Goal: Information Seeking & Learning: Learn about a topic

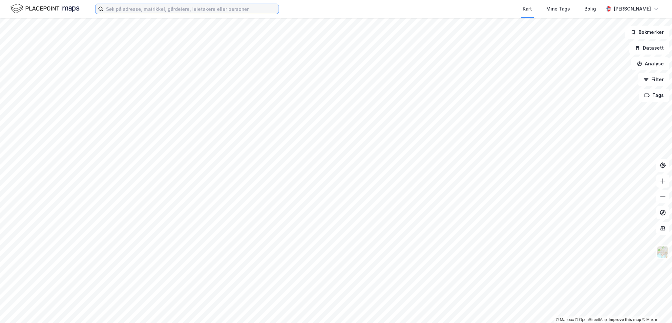
click at [154, 8] on input at bounding box center [190, 9] width 175 height 10
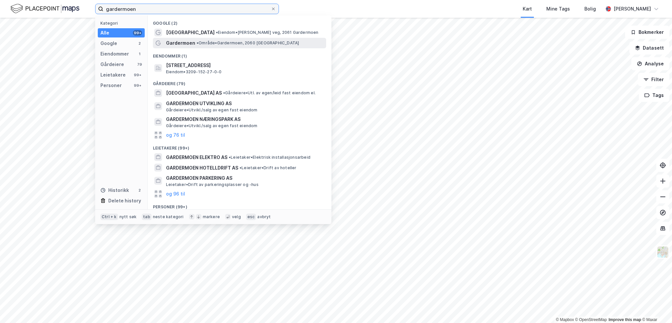
type input "gardermoen"
click at [198, 43] on span "•" at bounding box center [198, 42] width 2 height 5
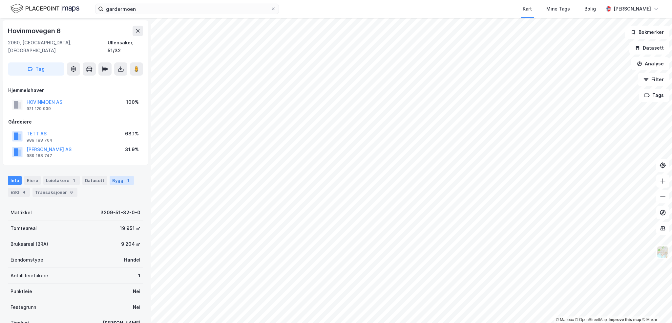
click at [113, 176] on div "Bygg 1" at bounding box center [122, 180] width 24 height 9
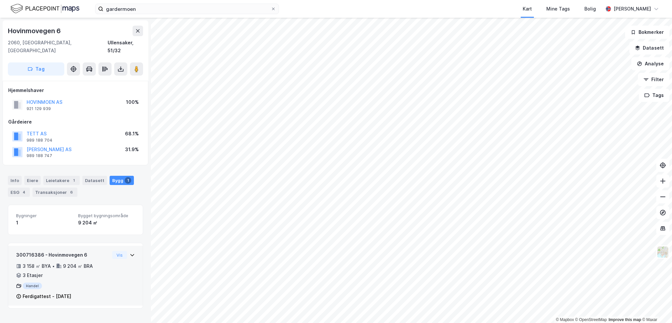
click at [106, 276] on div "300716386 - Hovinmovegen 6 3 158 ㎡ BYA • 9 204 ㎡ BRA • 3 Etasjer Handel Ferdiga…" at bounding box center [75, 278] width 119 height 54
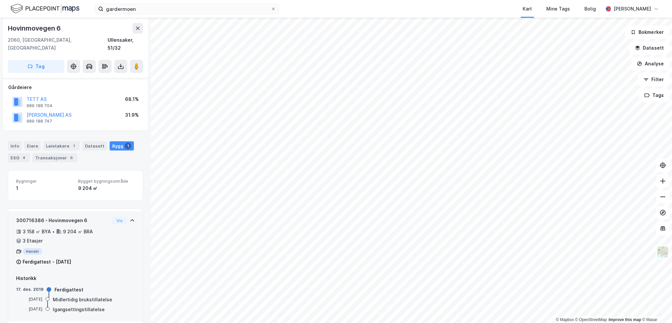
scroll to position [35, 0]
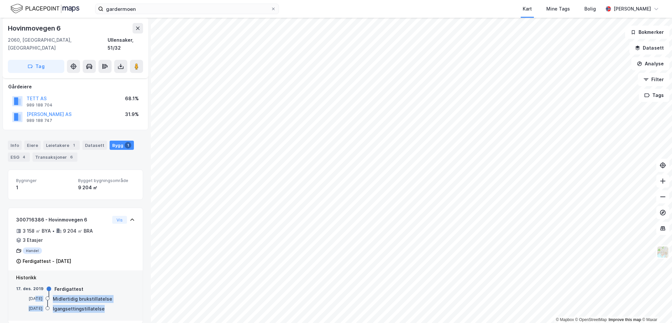
drag, startPoint x: 22, startPoint y: 288, endPoint x: 122, endPoint y: 303, distance: 101.1
click at [122, 303] on div "[DATE] Ferdigattest [DATE] Midlertidig brukstillatelse [DATE] Igangsettingstill…" at bounding box center [75, 299] width 119 height 27
click at [83, 305] on div "Igangsettingstillatelse" at bounding box center [79, 309] width 52 height 8
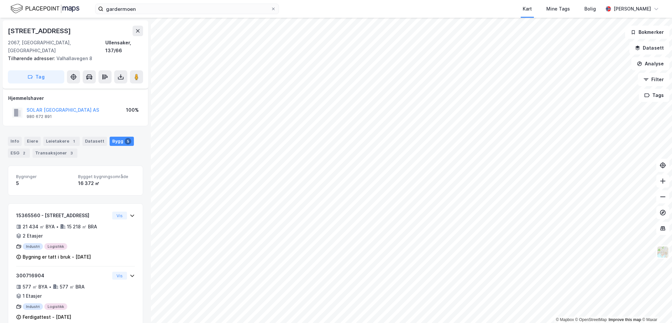
scroll to position [35, 0]
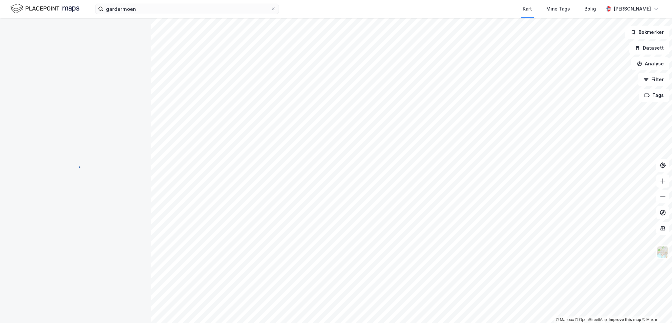
scroll to position [35, 0]
